Goal: Task Accomplishment & Management: Use online tool/utility

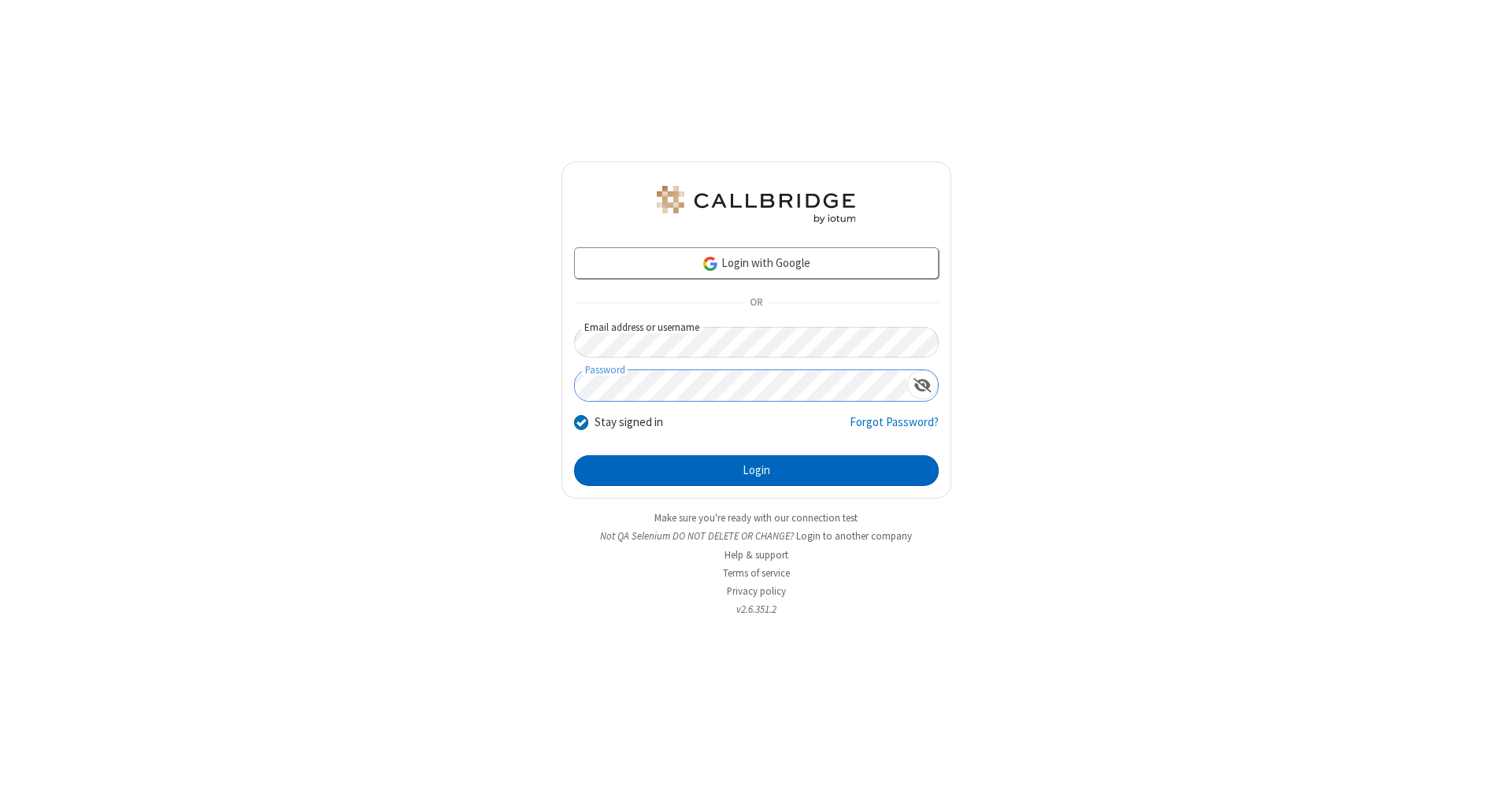
click at [756, 471] on button "Login" at bounding box center [756, 471] width 365 height 32
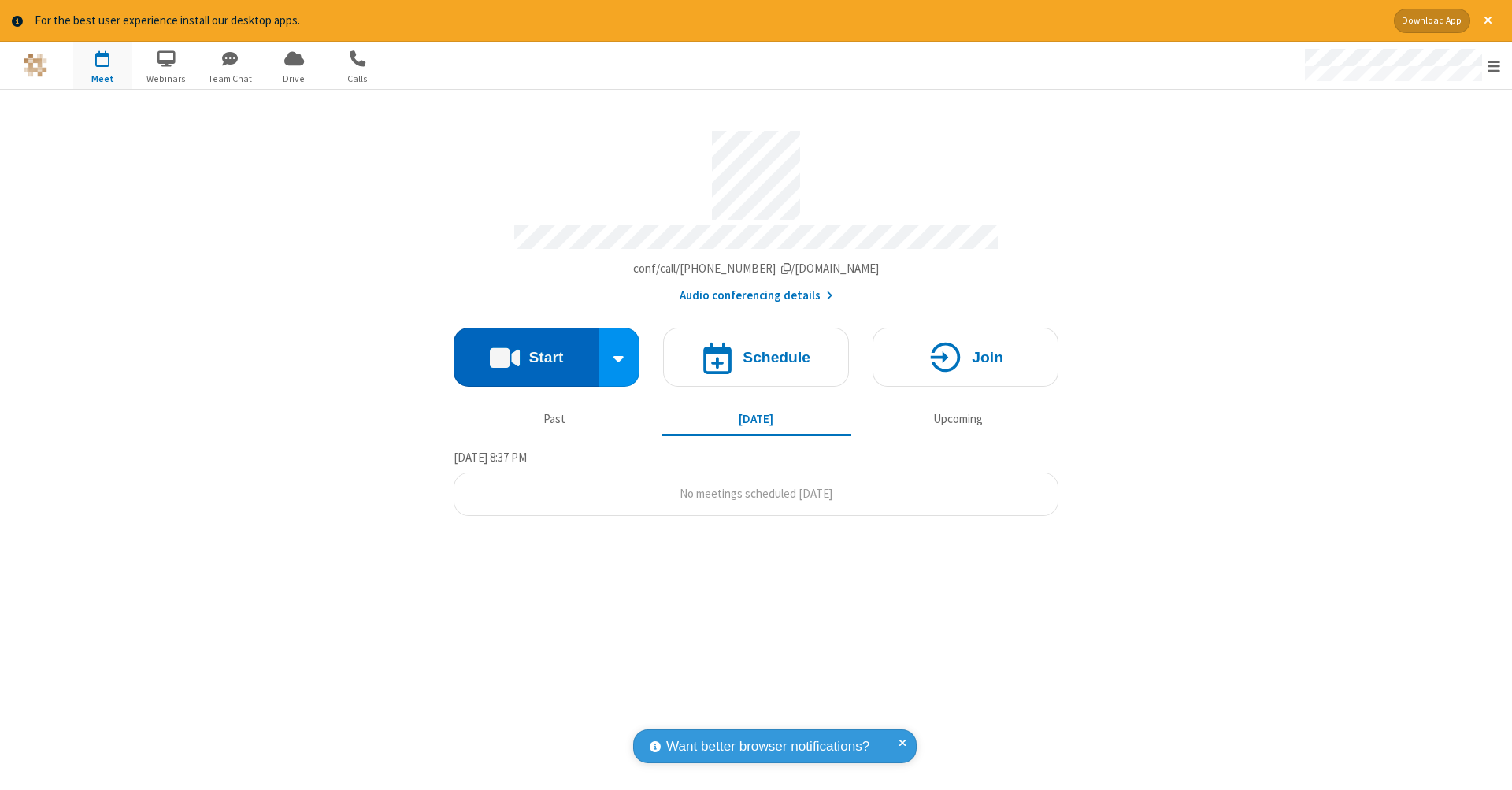
click at [526, 348] on button "Start" at bounding box center [526, 357] width 146 height 59
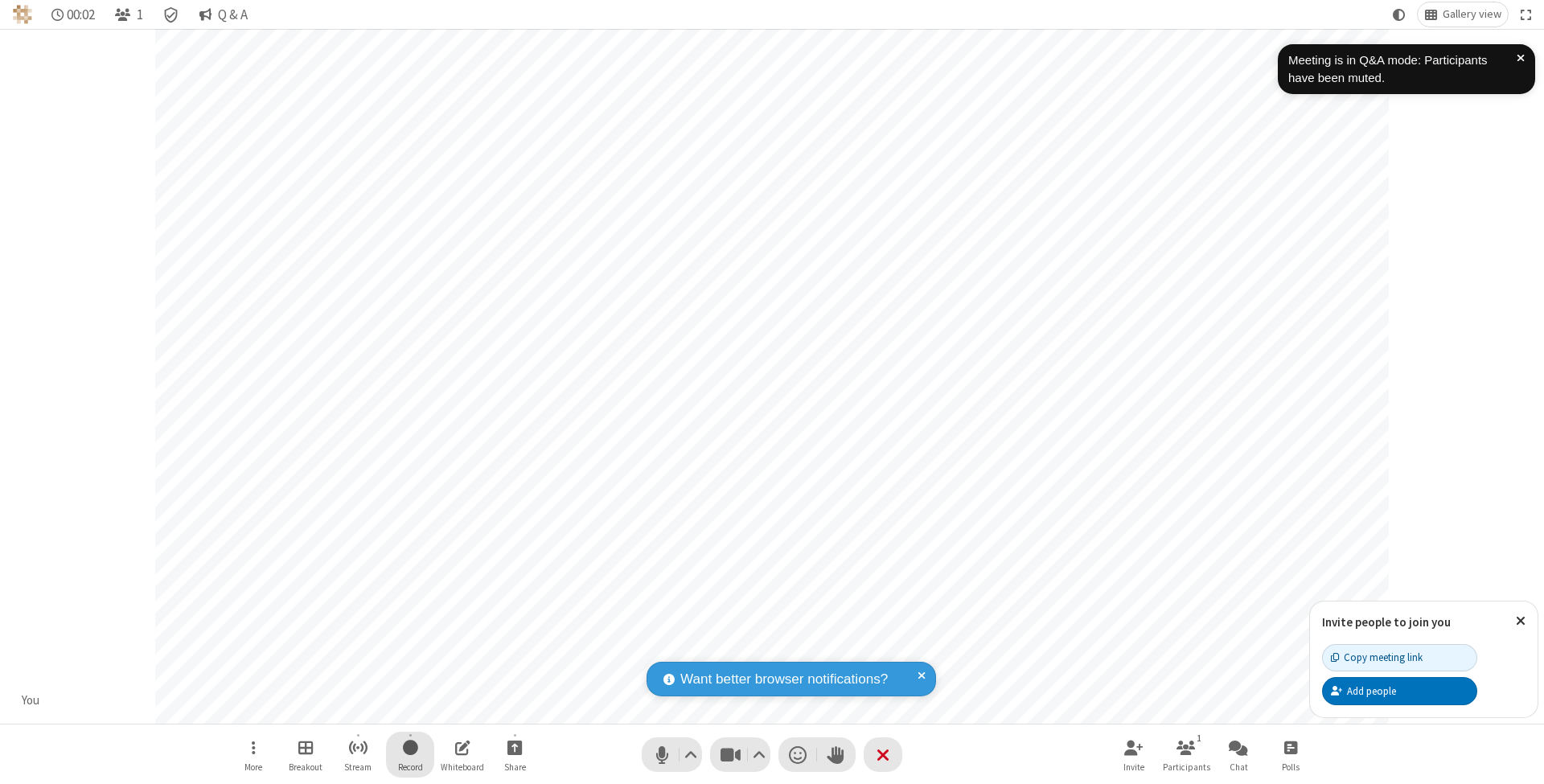
click at [410, 754] on span "Start recording" at bounding box center [411, 748] width 15 height 20
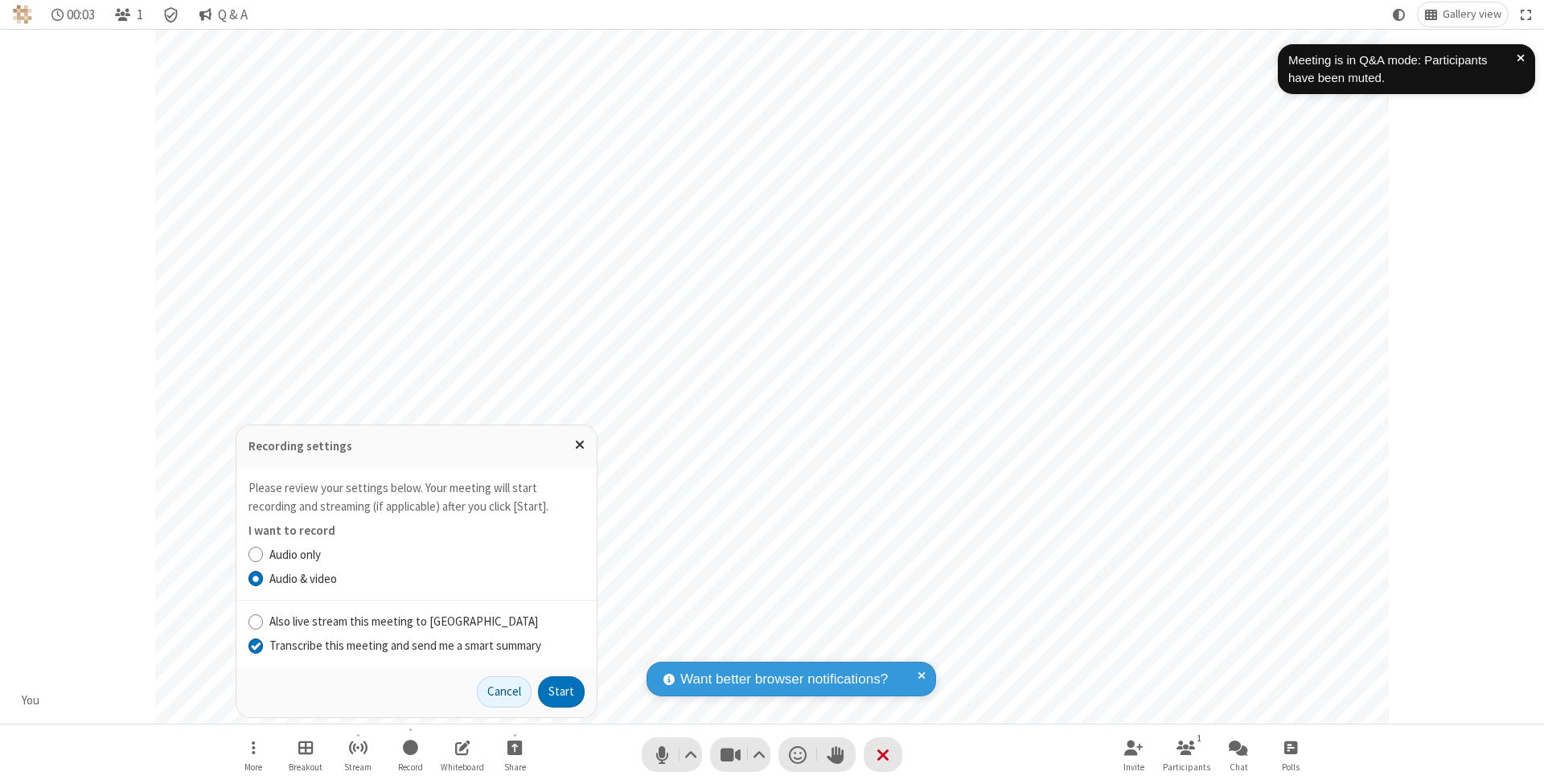
click at [255, 645] on input "Transcribe this meeting and send me a smart summary" at bounding box center [256, 645] width 15 height 17
click at [562, 691] on button "Start" at bounding box center [562, 692] width 47 height 33
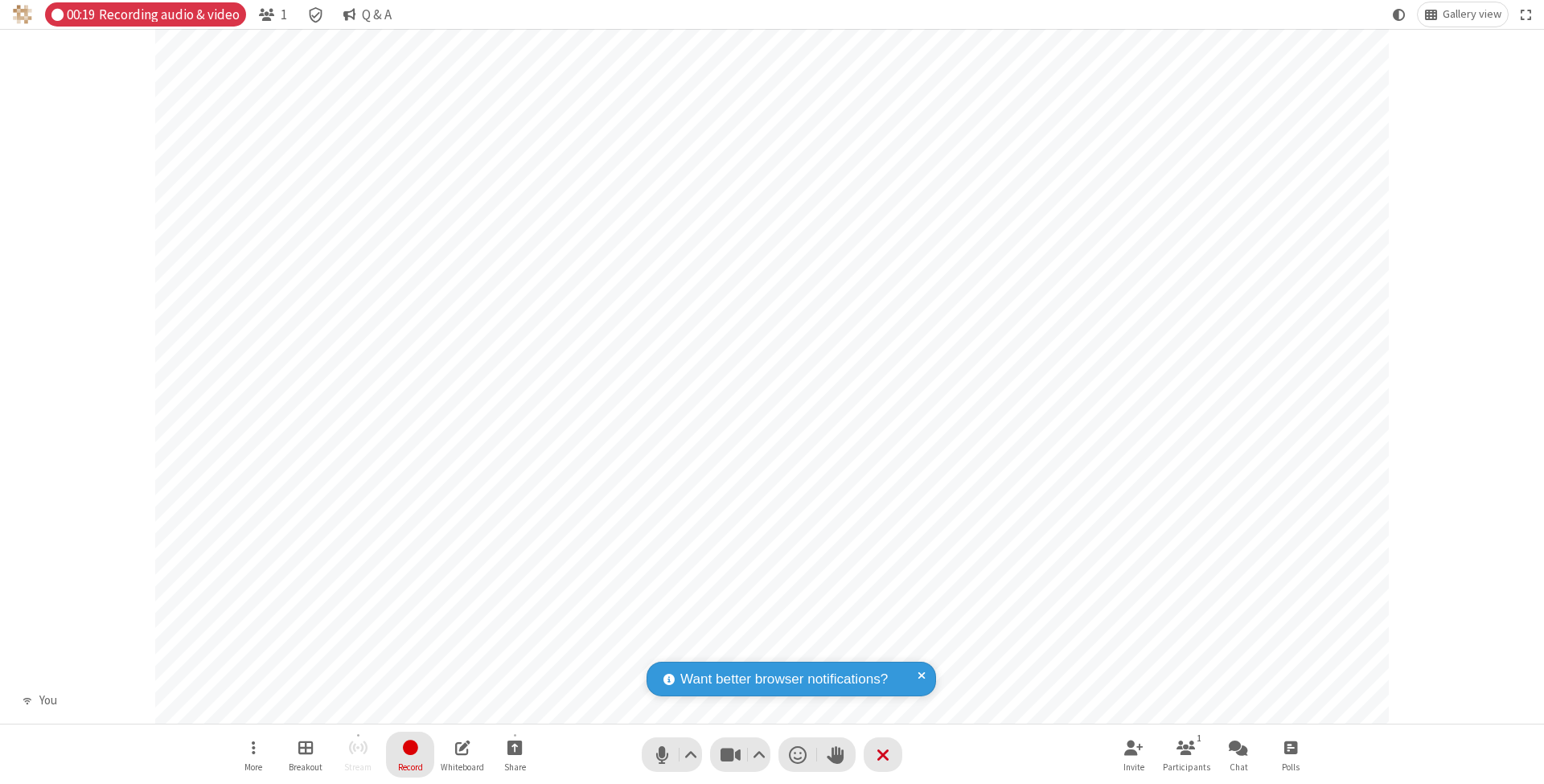
click at [410, 754] on span "Stop recording" at bounding box center [411, 748] width 19 height 20
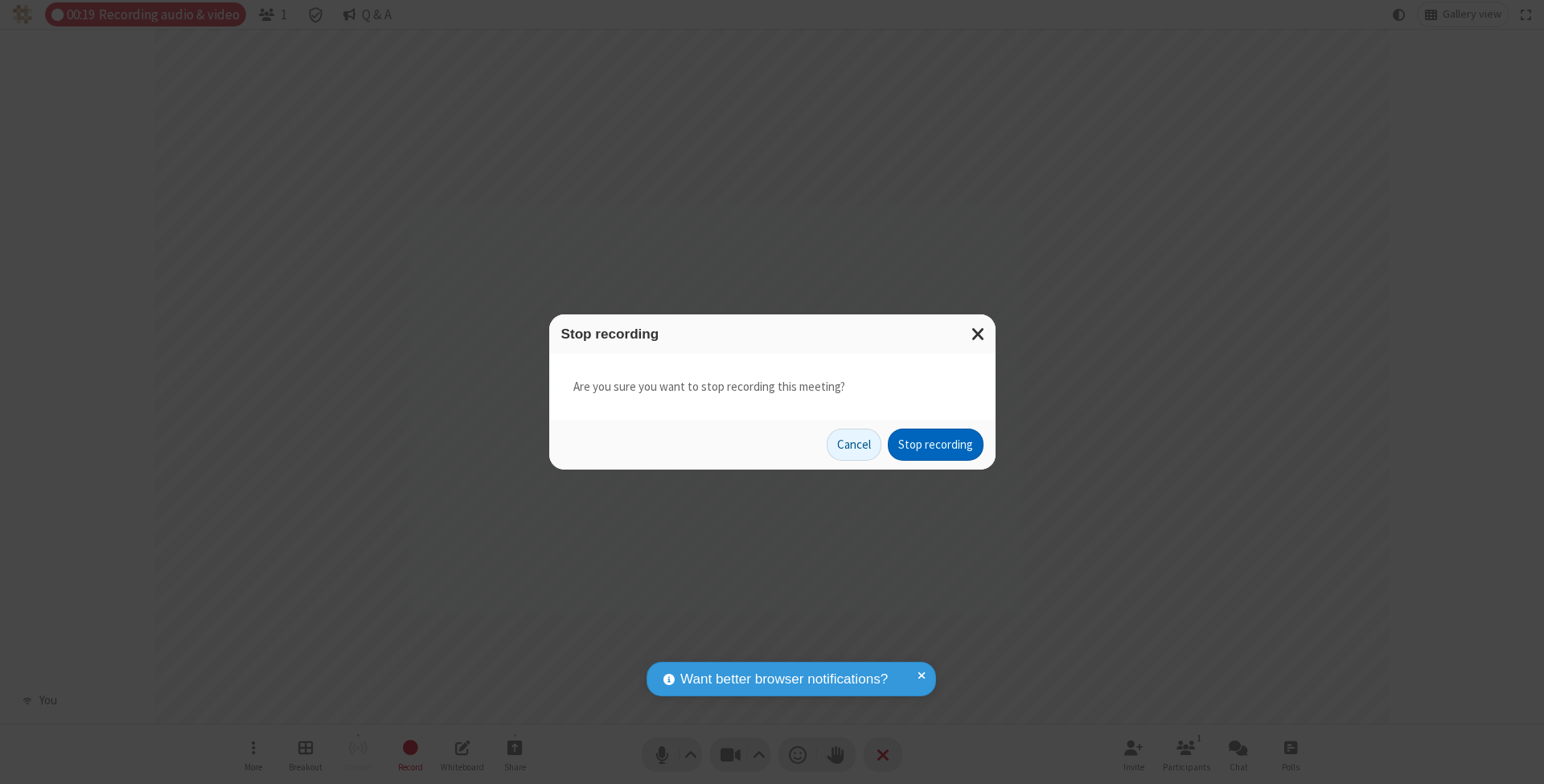
click at [935, 444] on button "Stop recording" at bounding box center [935, 444] width 96 height 33
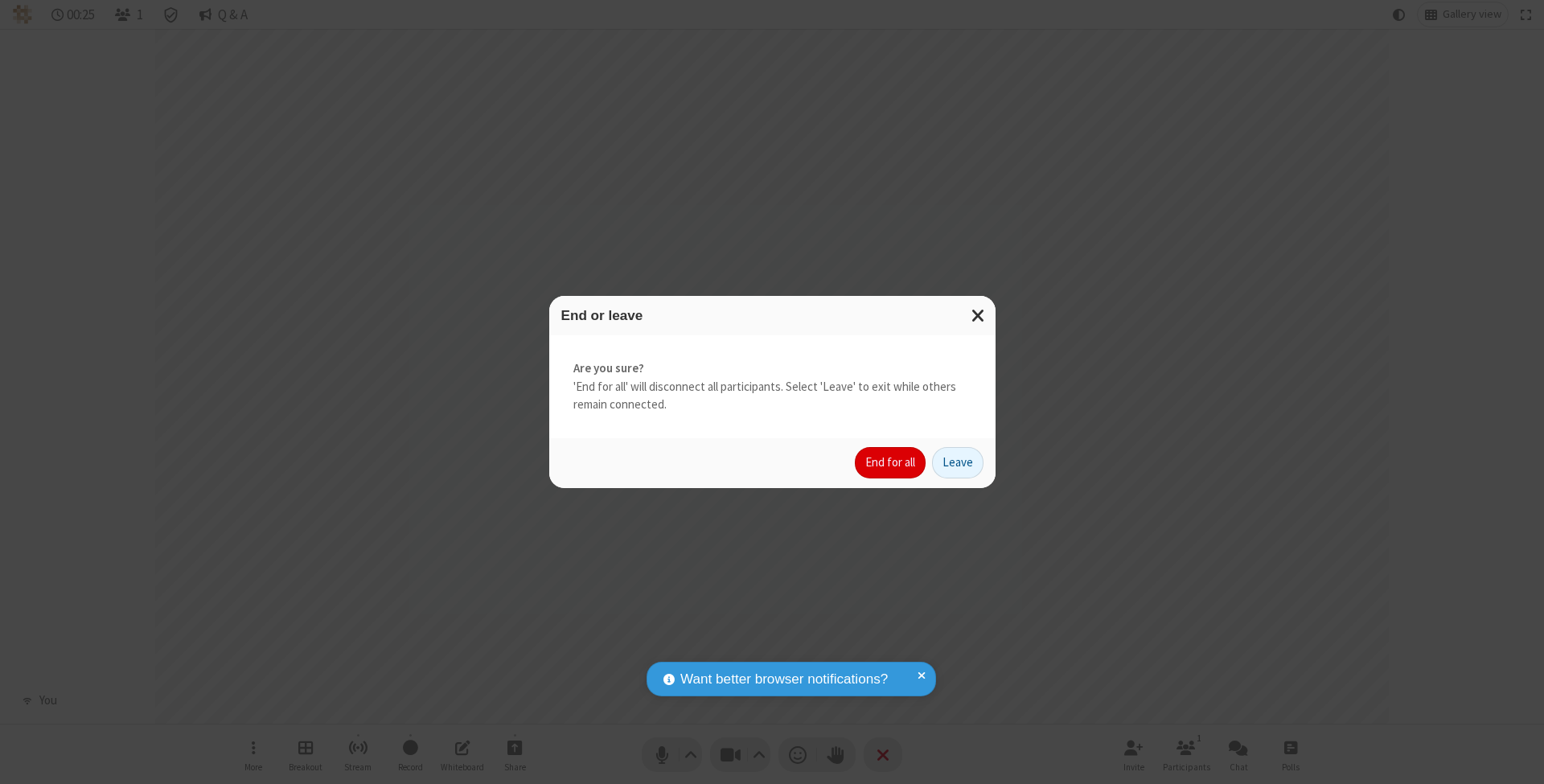
click at [891, 462] on button "End for all" at bounding box center [890, 463] width 71 height 33
